Goal: Submit feedback/report problem

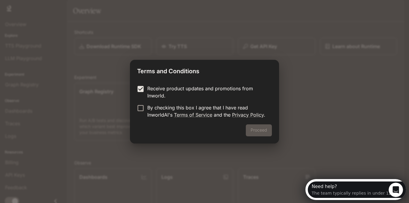
click at [143, 103] on form "Receive product updates and promotions from Inworld. By checking this box I agr…" at bounding box center [204, 102] width 135 height 34
click at [250, 127] on button "Proceed" at bounding box center [259, 131] width 26 height 12
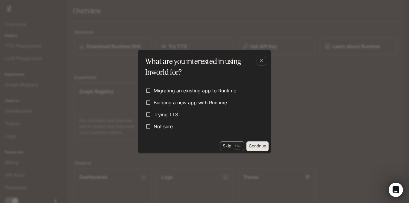
click at [230, 145] on button "Skip Esc" at bounding box center [232, 147] width 24 height 10
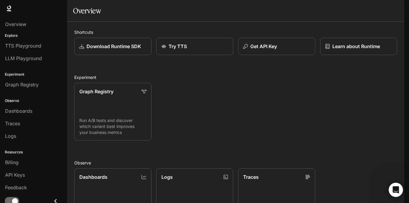
click at [396, 4] on img "button" at bounding box center [396, 8] width 8 height 8
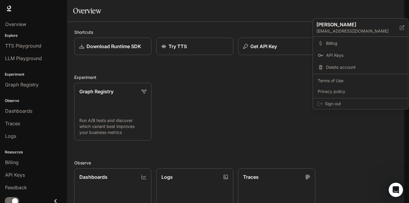
click at [396, 4] on div at bounding box center [204, 101] width 409 height 203
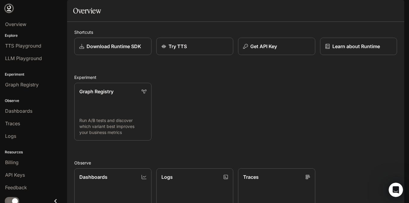
click at [10, 6] on icon at bounding box center [9, 7] width 4 height 4
click at [394, 6] on img "button" at bounding box center [396, 8] width 8 height 8
click at [13, 24] on span "Overview" at bounding box center [15, 24] width 21 height 7
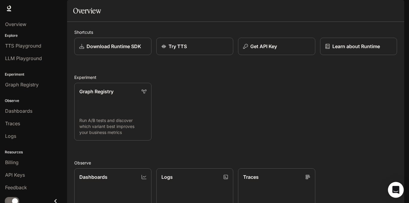
click at [394, 190] on icon "Open Intercom Messenger" at bounding box center [395, 190] width 7 height 8
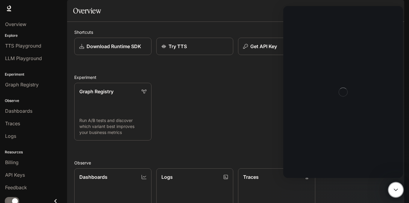
scroll to position [0, 0]
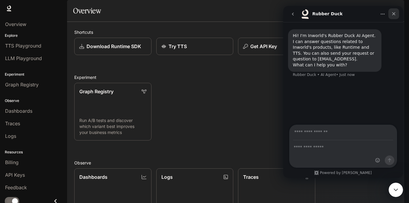
click at [395, 10] on div "Close" at bounding box center [393, 13] width 11 height 11
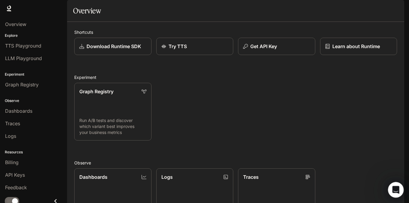
drag, startPoint x: 787, startPoint y: 365, endPoint x: 398, endPoint y: 184, distance: 429.4
click at [398, 182] on div "Open Intercom Messenger" at bounding box center [395, 189] width 14 height 14
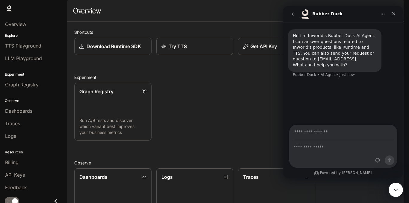
click at [331, 133] on input "Your email" at bounding box center [343, 132] width 100 height 15
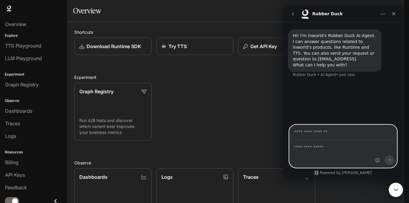
click at [312, 148] on textarea "Ask a question…" at bounding box center [343, 146] width 107 height 10
type textarea "**********"
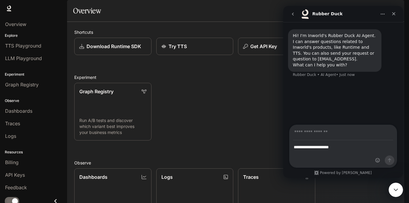
click at [396, 158] on div "Intercom messenger" at bounding box center [385, 146] width 24 height 43
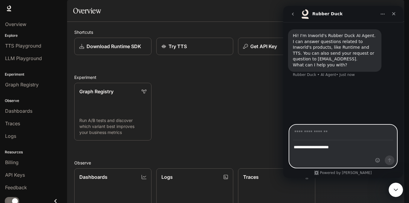
click at [332, 132] on input "Your email" at bounding box center [343, 132] width 100 height 15
type input "**********"
click at [391, 162] on icon "Send a message…" at bounding box center [389, 160] width 5 height 5
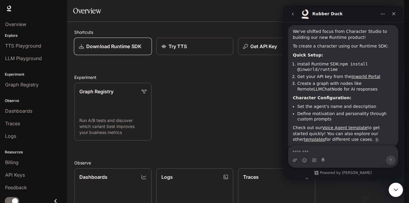
click at [117, 50] on p "Download Runtime SDK" at bounding box center [113, 46] width 55 height 7
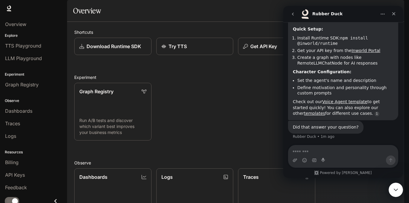
scroll to position [97, 0]
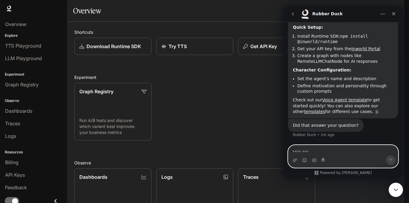
click at [323, 147] on textarea "Message…" at bounding box center [343, 151] width 110 height 10
type textarea "**********"
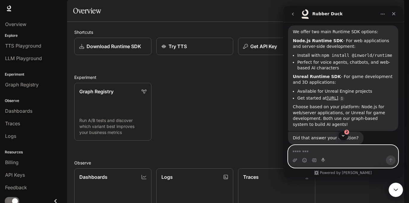
scroll to position [226, 0]
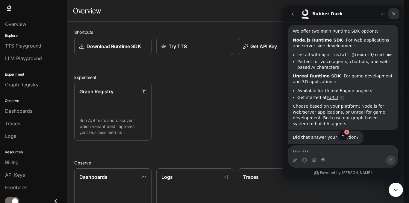
click at [393, 11] on div "Close" at bounding box center [393, 13] width 11 height 11
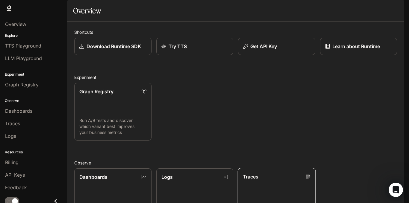
scroll to position [120, 0]
click at [125, 168] on link "Dashboards View and analyze your workspace metrics" at bounding box center [113, 197] width 78 height 58
click at [394, 188] on icon "Open Intercom Messenger" at bounding box center [395, 189] width 10 height 10
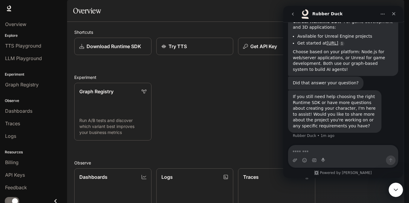
scroll to position [288, 0]
click at [329, 152] on textarea "Message…" at bounding box center [343, 151] width 110 height 10
type textarea "**********"
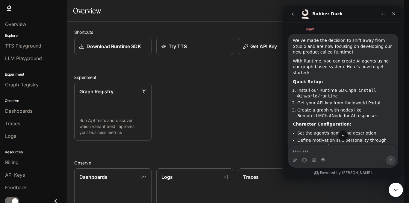
scroll to position [408, 0]
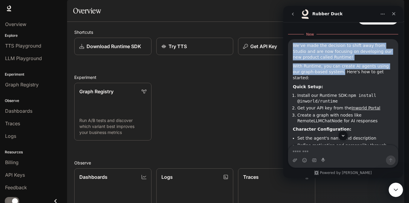
drag, startPoint x: 294, startPoint y: 51, endPoint x: 331, endPoint y: 77, distance: 44.9
click at [331, 77] on div "We've made the decision to shift away from Studio and are now focusing on devel…" at bounding box center [343, 108] width 101 height 131
copy div "We've made the decision to shift away from Studio and are now focusing on devel…"
